Goal: Information Seeking & Learning: Understand process/instructions

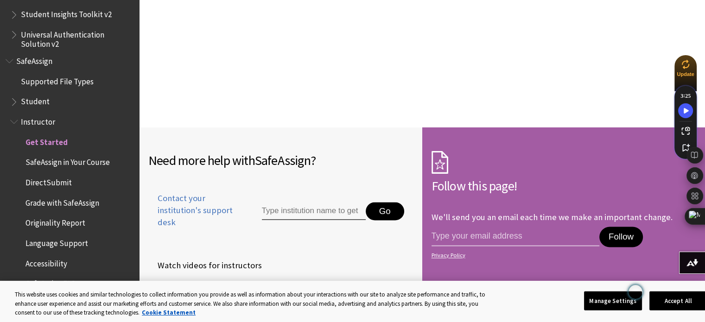
scroll to position [1363, 0]
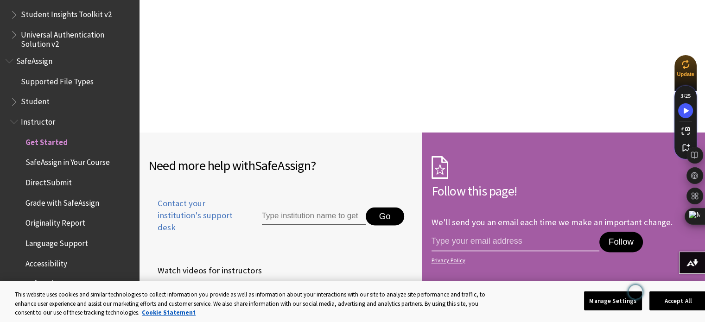
click at [95, 159] on span "SafeAssign in Your Course" at bounding box center [67, 161] width 84 height 13
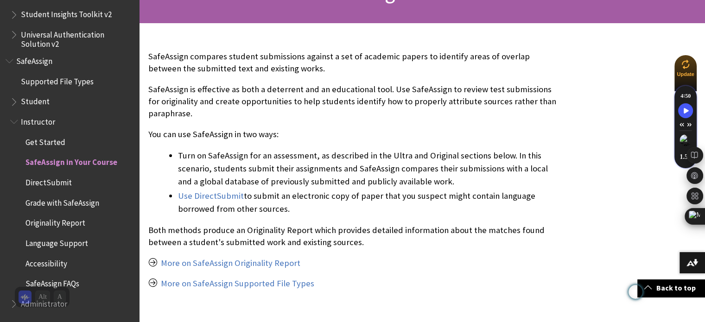
scroll to position [185, 0]
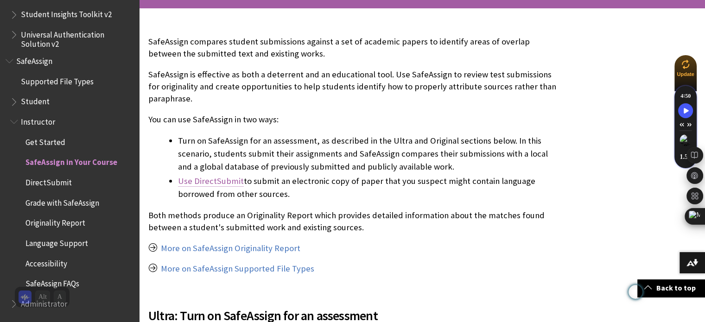
click at [232, 184] on link "Use DirectSubmit" at bounding box center [211, 181] width 66 height 11
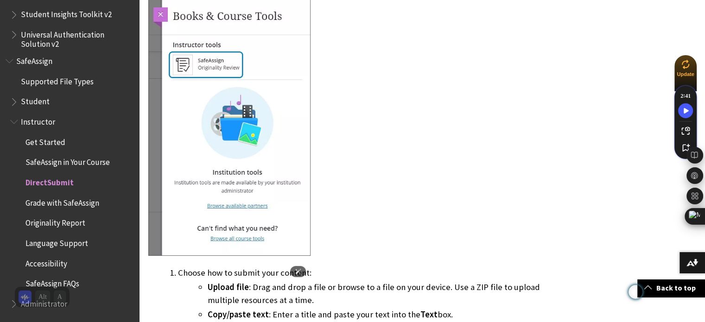
scroll to position [603, 0]
